Goal: Task Accomplishment & Management: Use online tool/utility

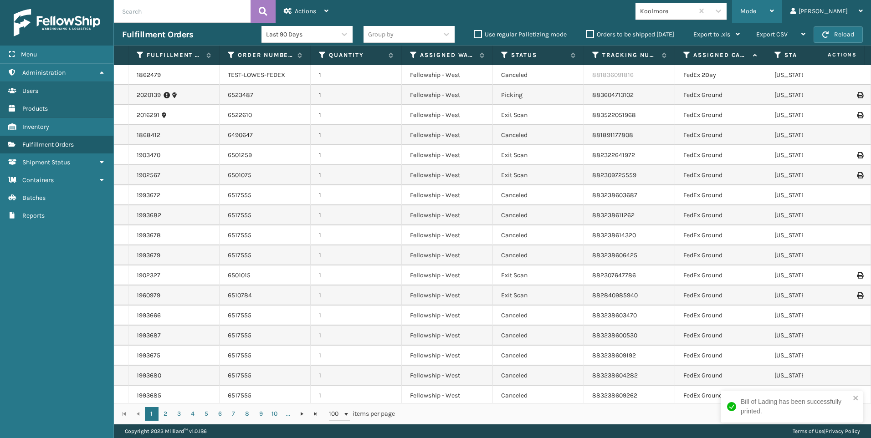
click at [774, 16] on div "Mode" at bounding box center [758, 11] width 34 height 23
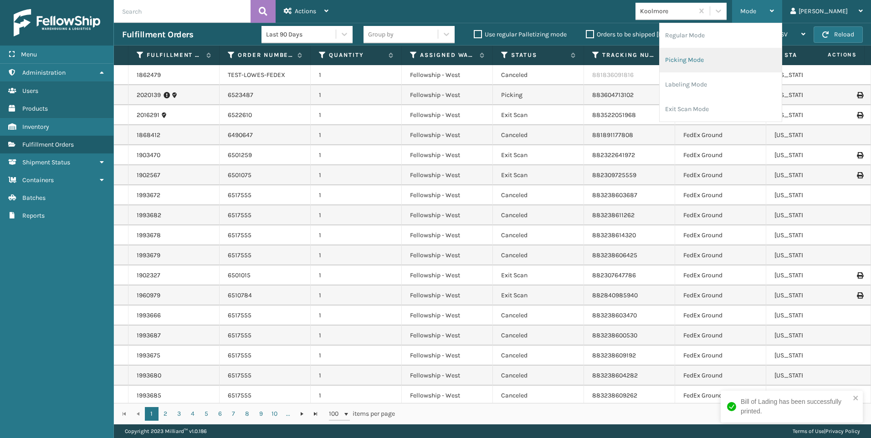
click at [736, 49] on li "Picking Mode" at bounding box center [721, 60] width 122 height 25
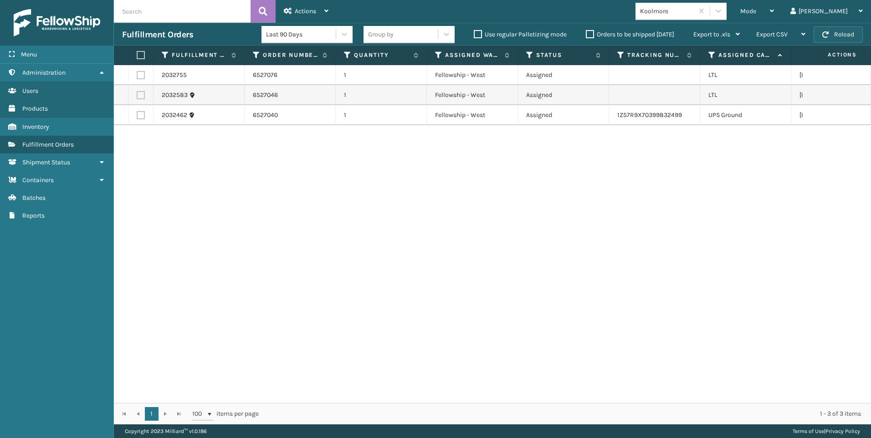
click at [847, 41] on button "Reload" at bounding box center [838, 34] width 49 height 16
drag, startPoint x: 139, startPoint y: 74, endPoint x: 147, endPoint y: 103, distance: 30.2
click at [139, 74] on label at bounding box center [141, 75] width 8 height 8
click at [137, 74] on input "checkbox" at bounding box center [137, 74] width 0 height 6
checkbox input "true"
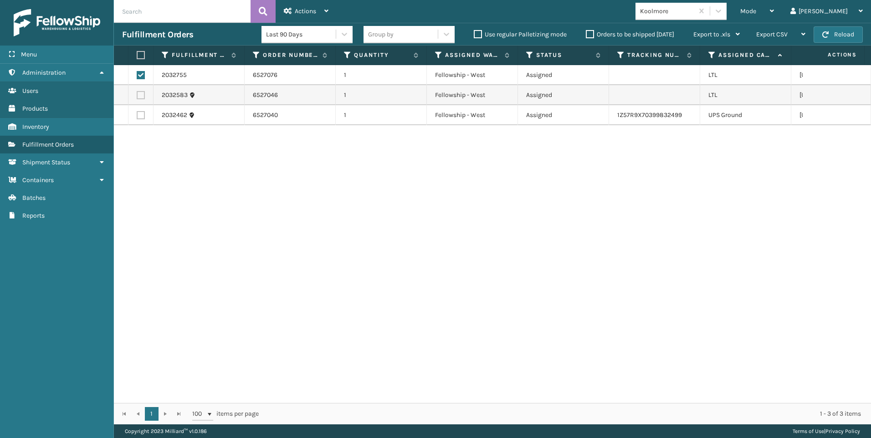
click at [139, 92] on label at bounding box center [141, 95] width 8 height 8
click at [137, 92] on input "checkbox" at bounding box center [137, 94] width 0 height 6
checkbox input "true"
click at [302, 11] on span "Actions" at bounding box center [305, 11] width 21 height 8
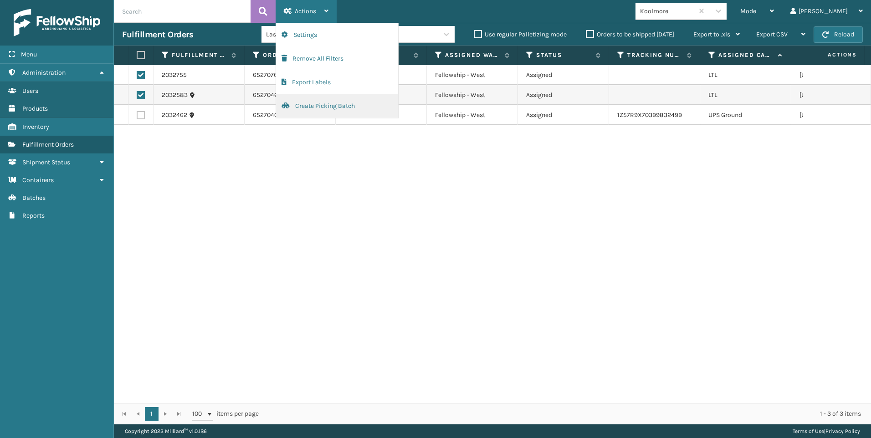
click at [326, 103] on button "Create Picking Batch" at bounding box center [337, 106] width 122 height 24
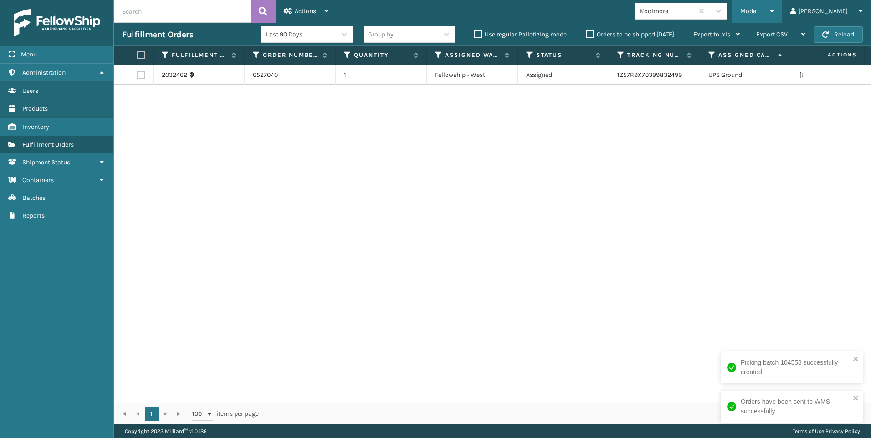
click at [774, 16] on div "Mode" at bounding box center [758, 11] width 34 height 23
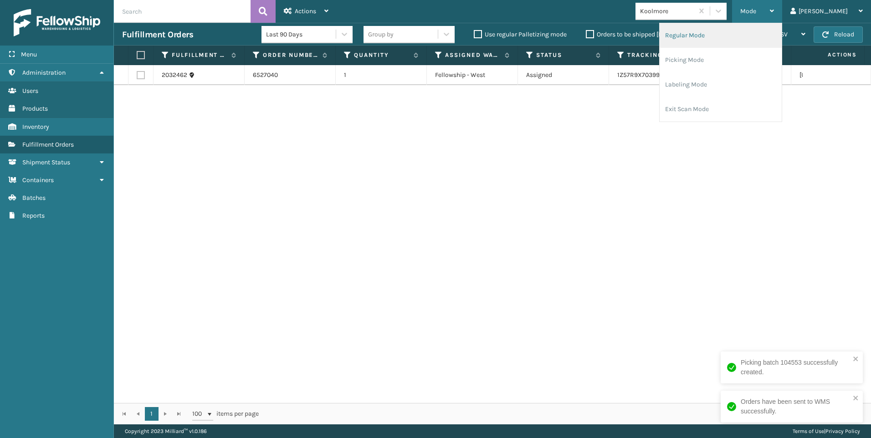
click at [734, 35] on li "Regular Mode" at bounding box center [721, 35] width 122 height 25
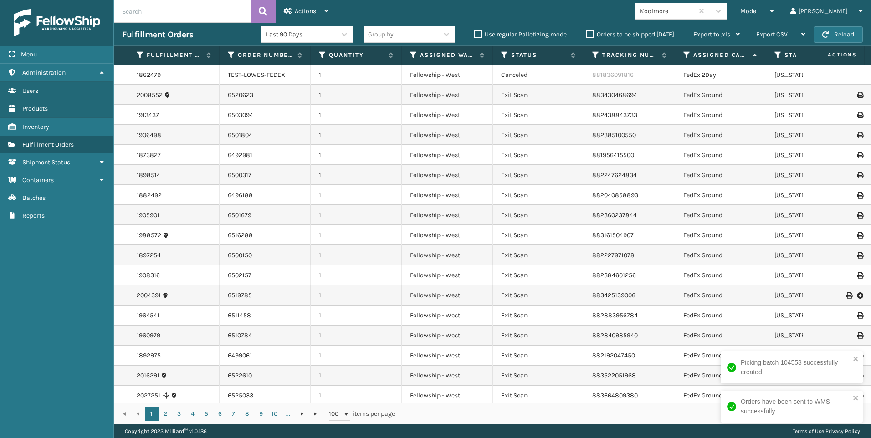
click at [165, 18] on input "text" at bounding box center [182, 11] width 137 height 23
paste input "2032583"
click at [262, 3] on button at bounding box center [263, 11] width 25 height 23
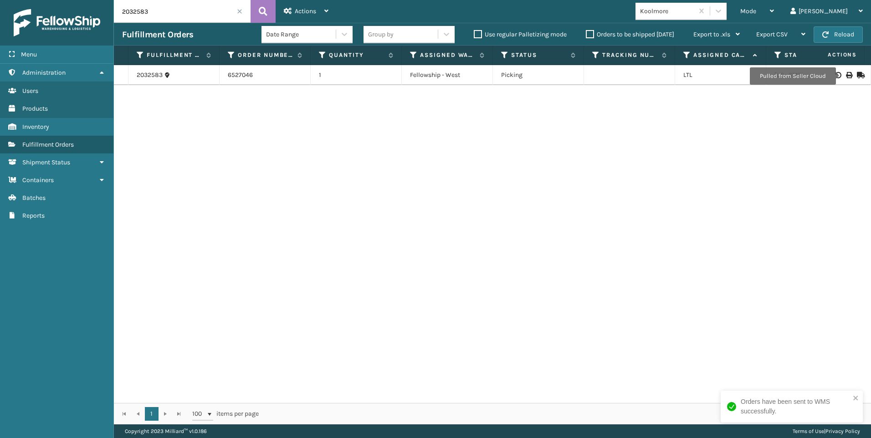
click at [846, 76] on icon at bounding box center [848, 75] width 5 height 6
click at [93, 0] on div "Menu Fulfillment Orders Administration Fulfillment Orders Users Fulfillment Ord…" at bounding box center [435, 0] width 871 height 0
paste input "755"
type input "2032755"
click at [265, 5] on icon at bounding box center [263, 12] width 9 height 14
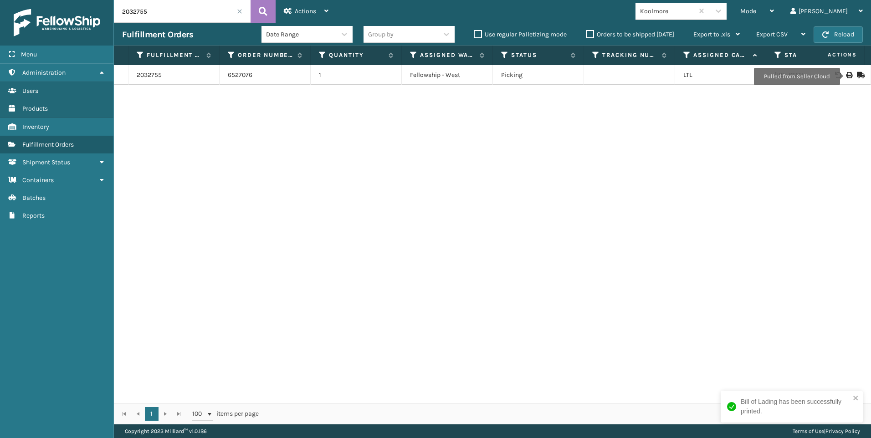
click at [846, 76] on icon at bounding box center [848, 75] width 5 height 6
click at [234, 13] on input "2032755" at bounding box center [182, 11] width 137 height 23
click at [235, 13] on input "2032755" at bounding box center [182, 11] width 137 height 23
click at [239, 11] on span at bounding box center [239, 11] width 5 height 5
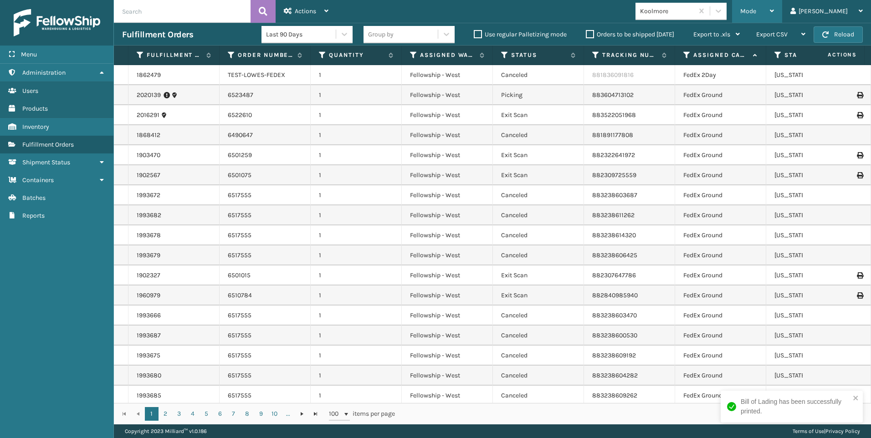
click at [774, 9] on div "Mode" at bounding box center [758, 11] width 34 height 23
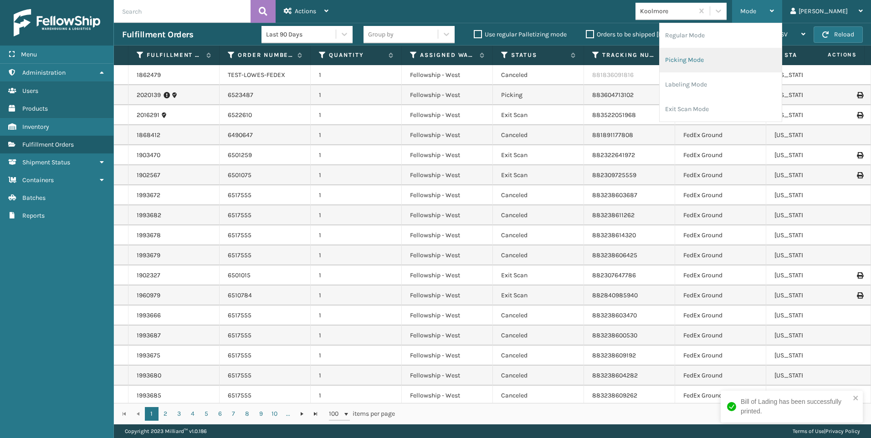
click at [781, 54] on li "Picking Mode" at bounding box center [721, 60] width 122 height 25
